Goal: Transaction & Acquisition: Purchase product/service

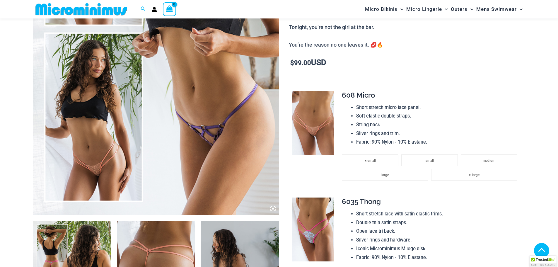
scroll to position [258, 0]
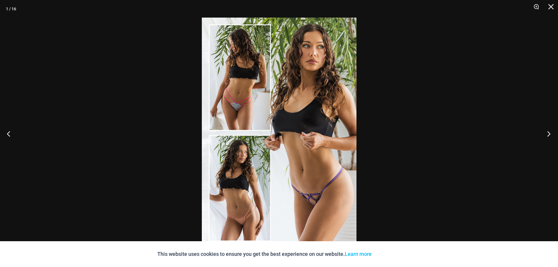
click at [547, 132] on button "Next" at bounding box center [547, 133] width 22 height 29
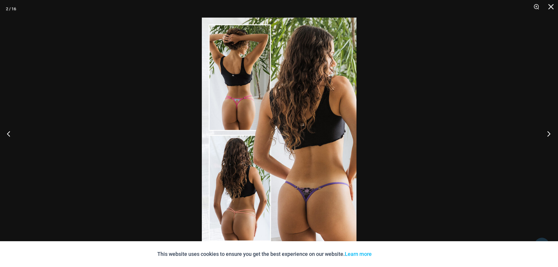
click at [547, 132] on button "Next" at bounding box center [547, 133] width 22 height 29
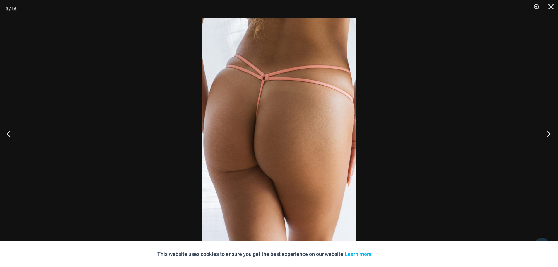
click at [547, 132] on button "Next" at bounding box center [547, 133] width 22 height 29
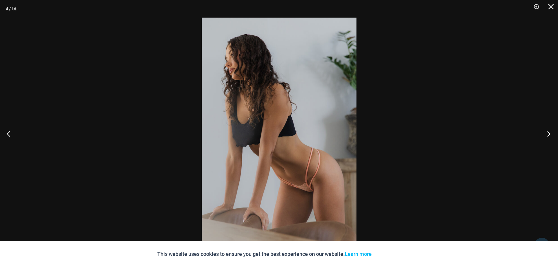
click at [547, 132] on button "Next" at bounding box center [547, 133] width 22 height 29
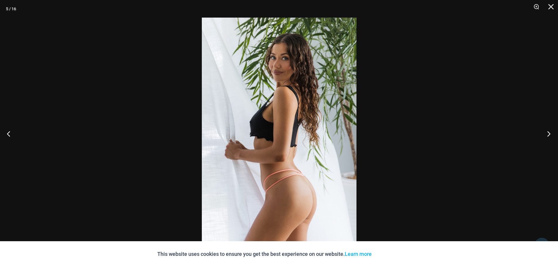
click at [547, 132] on button "Next" at bounding box center [547, 133] width 22 height 29
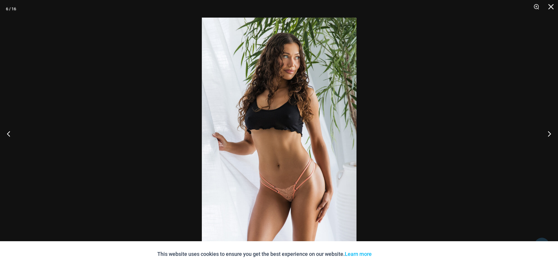
click at [293, 214] on img at bounding box center [279, 134] width 155 height 232
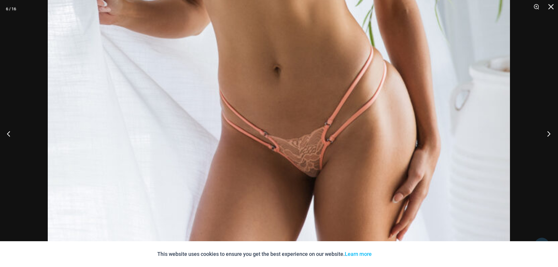
click at [545, 132] on button "Next" at bounding box center [547, 133] width 22 height 29
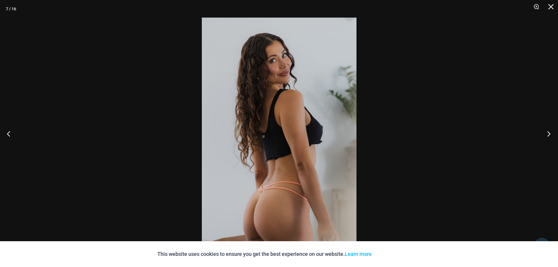
click at [551, 134] on button "Next" at bounding box center [547, 133] width 22 height 29
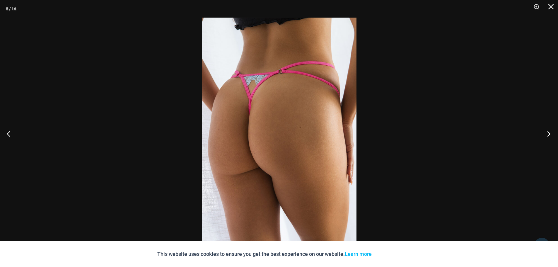
click at [551, 134] on button "Next" at bounding box center [547, 133] width 22 height 29
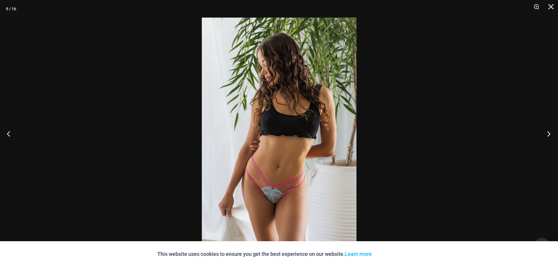
click at [551, 134] on button "Next" at bounding box center [547, 133] width 22 height 29
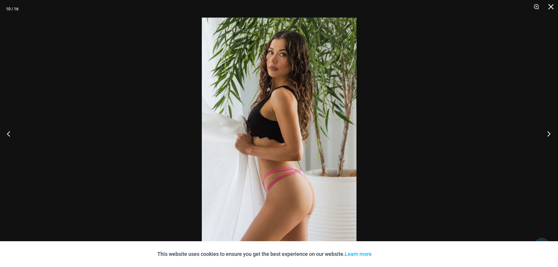
click at [551, 134] on button "Next" at bounding box center [547, 133] width 22 height 29
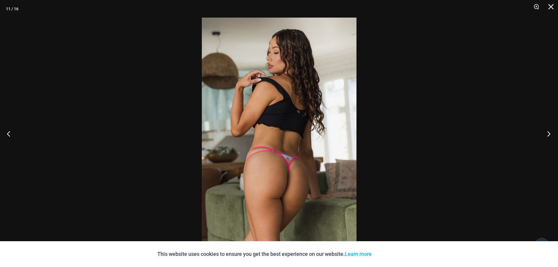
click at [551, 134] on button "Next" at bounding box center [547, 133] width 22 height 29
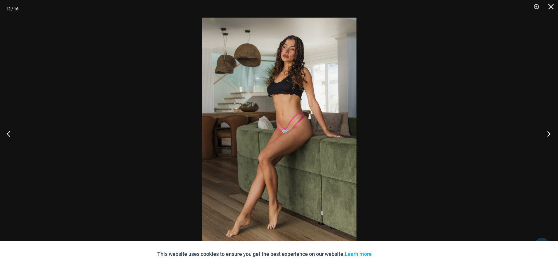
click at [551, 134] on button "Next" at bounding box center [547, 133] width 22 height 29
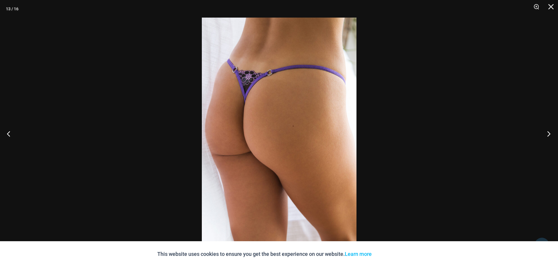
click at [551, 134] on button "Next" at bounding box center [547, 133] width 22 height 29
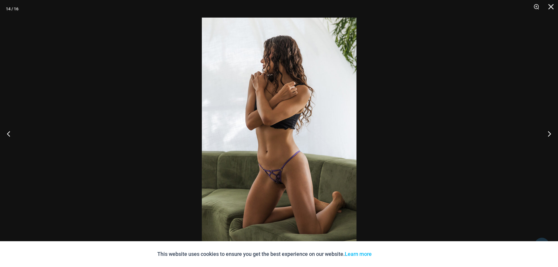
click at [266, 188] on img at bounding box center [279, 134] width 155 height 232
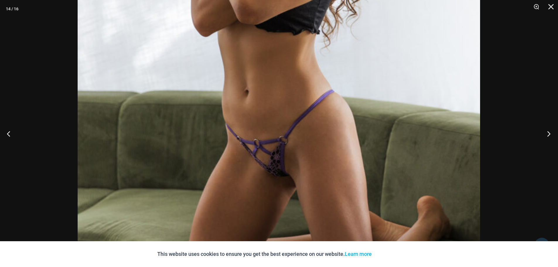
click at [548, 132] on button "Next" at bounding box center [547, 133] width 22 height 29
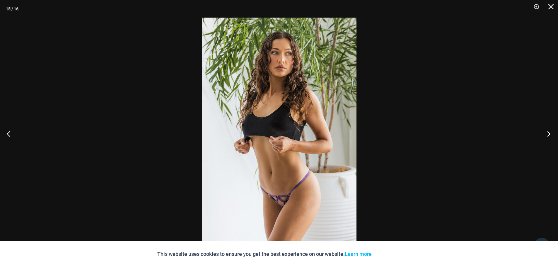
click at [548, 132] on button "Next" at bounding box center [547, 133] width 22 height 29
